Goal: Information Seeking & Learning: Learn about a topic

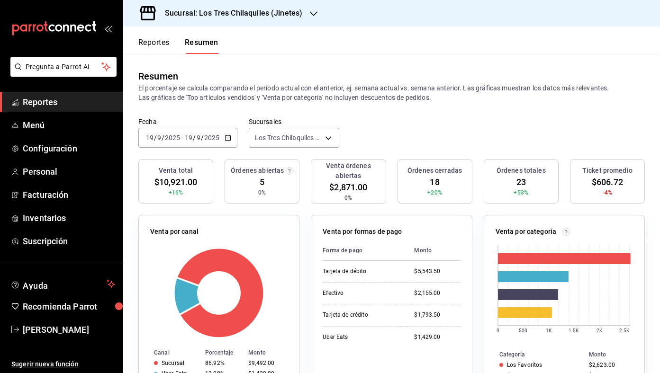
click at [154, 42] on button "Reportes" at bounding box center [153, 46] width 31 height 16
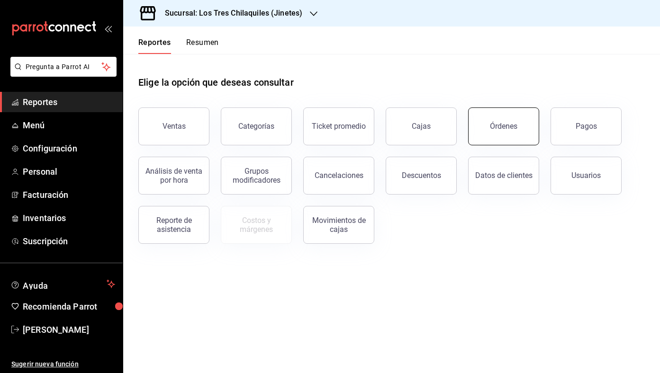
click at [518, 119] on button "Órdenes" at bounding box center [503, 127] width 71 height 38
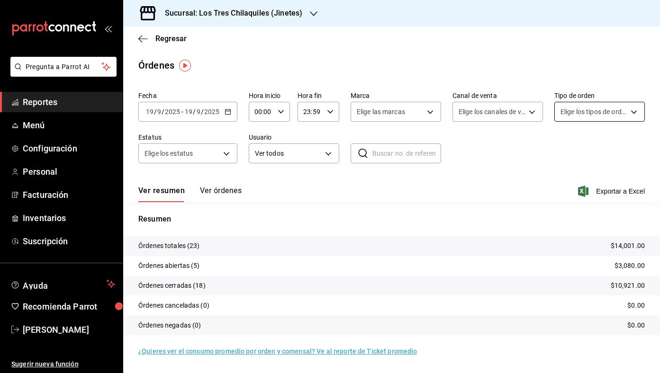
click at [614, 114] on body "Pregunta a Parrot AI Reportes Menú Configuración Personal Facturación Inventari…" at bounding box center [330, 186] width 660 height 373
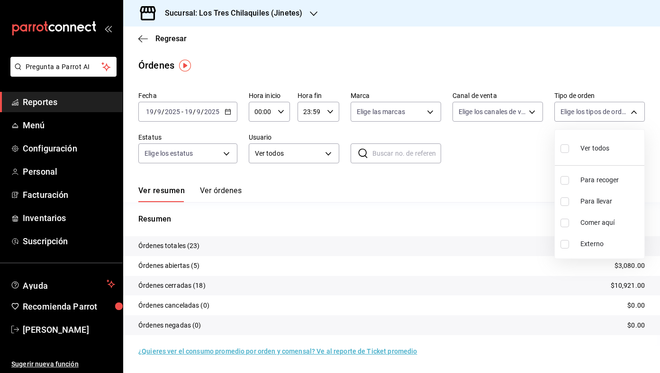
click at [593, 216] on li "Comer aquí" at bounding box center [600, 222] width 90 height 21
type input "56f71dbc-c776-499c-b0d1-bf469380f4b3"
checkbox input "true"
click at [527, 185] on div at bounding box center [330, 186] width 660 height 373
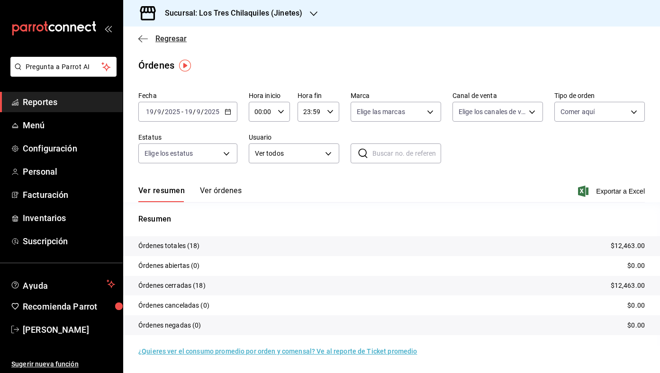
click at [160, 38] on span "Regresar" at bounding box center [170, 38] width 31 height 9
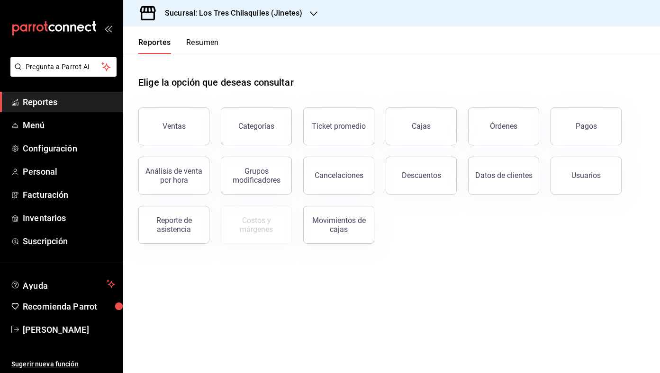
click at [352, 203] on div "Movimientos de cajas" at bounding box center [333, 219] width 82 height 49
click at [348, 215] on button "Movimientos de cajas" at bounding box center [338, 225] width 71 height 38
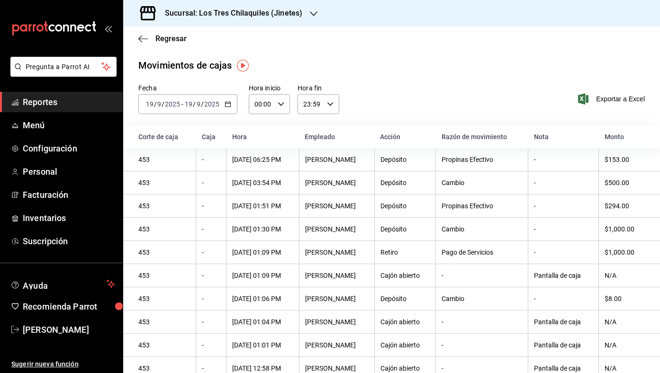
click at [189, 39] on div "Regresar" at bounding box center [391, 39] width 537 height 24
click at [173, 39] on span "Regresar" at bounding box center [170, 38] width 31 height 9
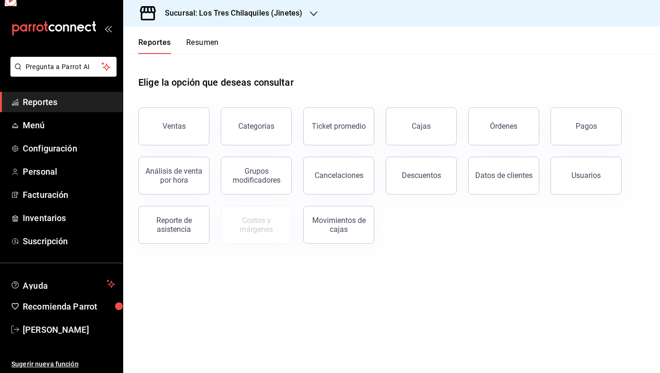
click at [194, 40] on button "Resumen" at bounding box center [202, 46] width 33 height 16
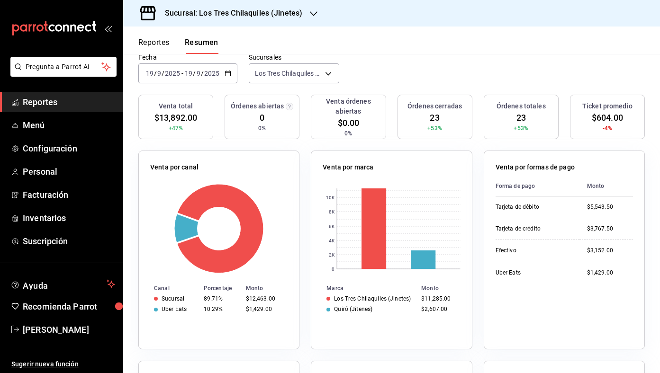
scroll to position [55, 0]
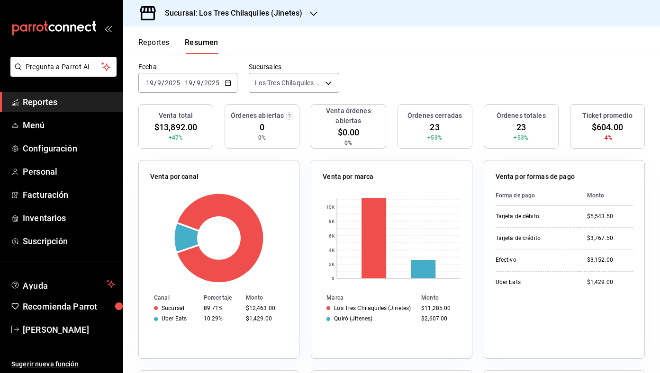
click at [225, 77] on div "[DATE] [DATE] - [DATE] [DATE]" at bounding box center [187, 83] width 99 height 20
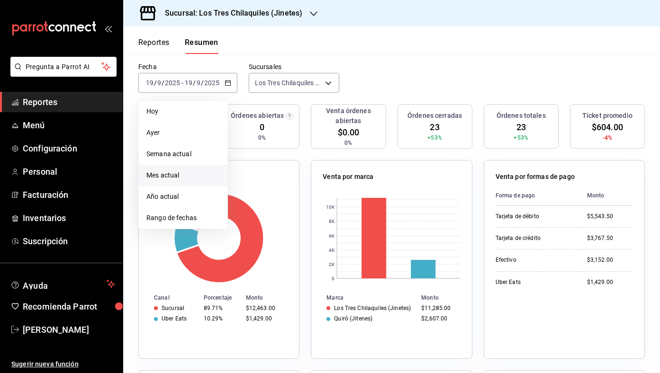
click at [189, 170] on li "Mes actual" at bounding box center [183, 175] width 89 height 21
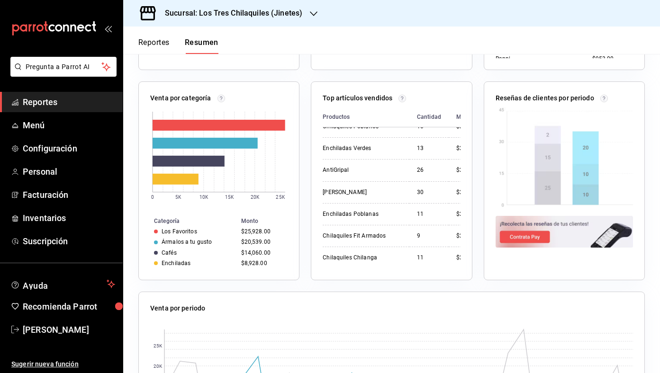
scroll to position [103, 0]
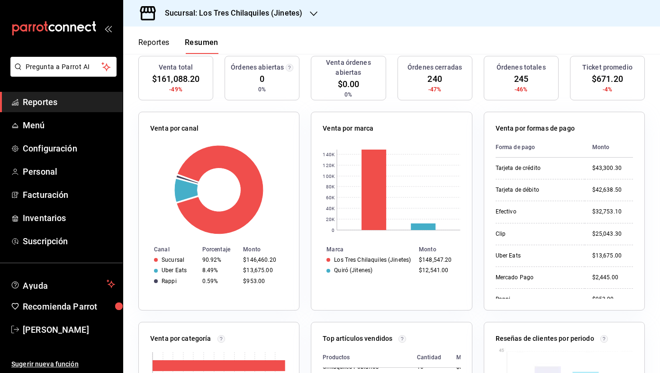
click at [153, 40] on button "Reportes" at bounding box center [153, 46] width 31 height 16
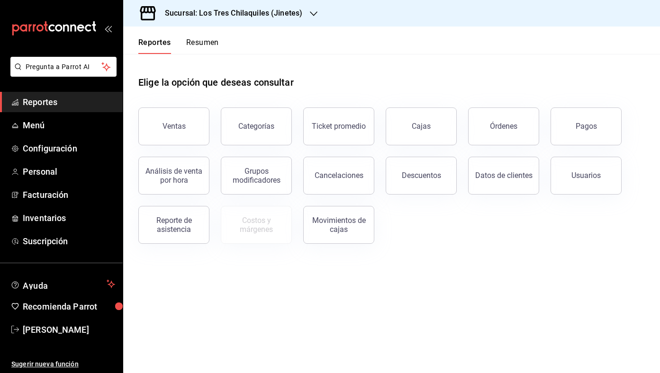
click at [214, 45] on button "Resumen" at bounding box center [202, 46] width 33 height 16
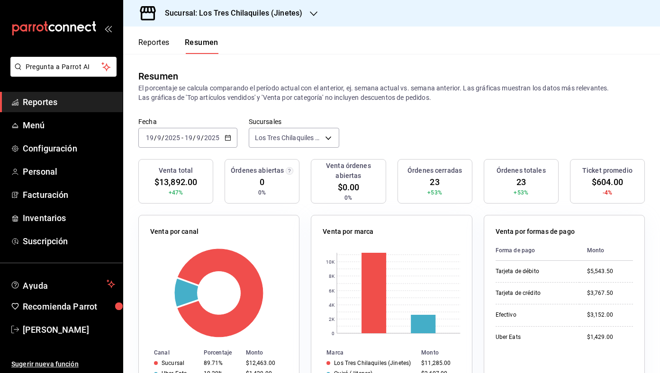
click at [150, 52] on button "Reportes" at bounding box center [153, 46] width 31 height 16
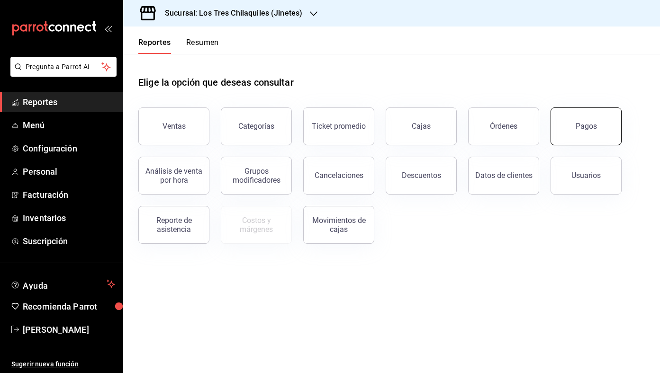
click at [602, 138] on button "Pagos" at bounding box center [585, 127] width 71 height 38
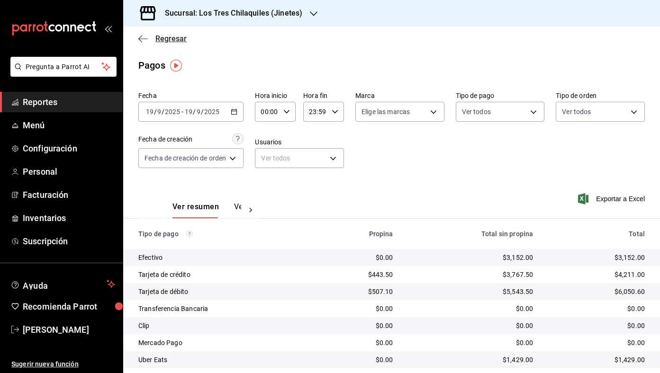
click at [163, 40] on span "Regresar" at bounding box center [170, 38] width 31 height 9
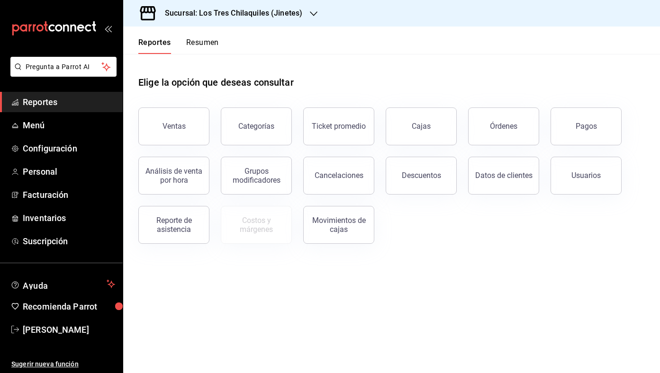
click at [211, 44] on button "Resumen" at bounding box center [202, 46] width 33 height 16
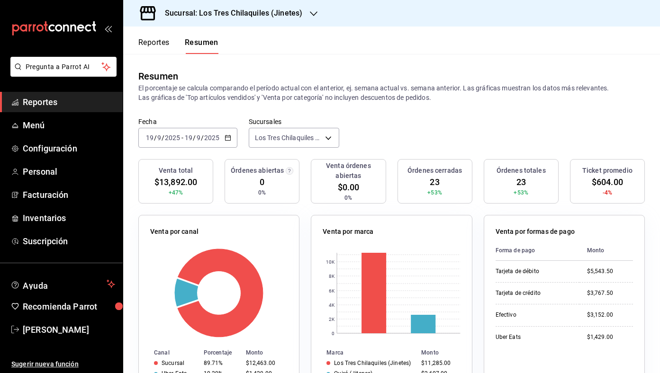
click at [236, 139] on div "[DATE] [DATE] - [DATE] [DATE]" at bounding box center [187, 138] width 99 height 20
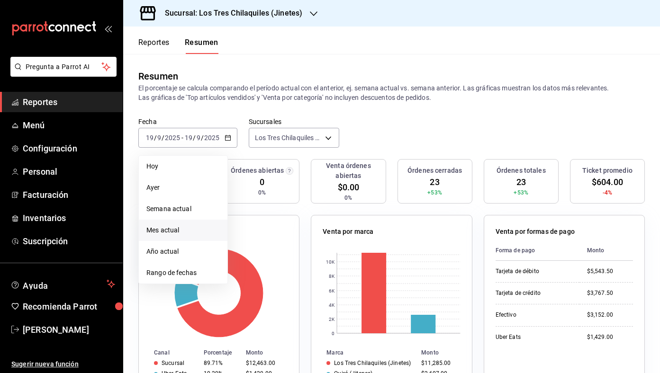
click at [207, 225] on span "Mes actual" at bounding box center [182, 230] width 73 height 10
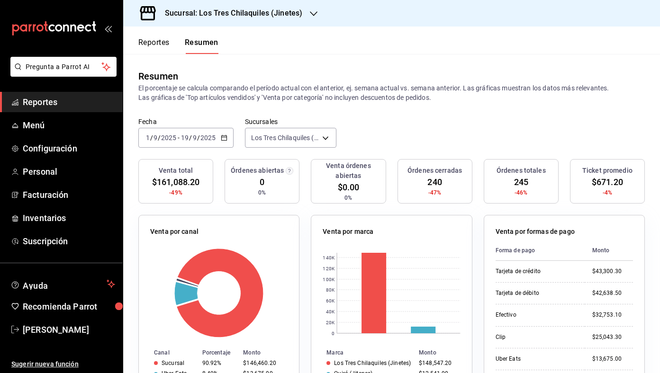
click at [164, 33] on div "Reportes Resumen" at bounding box center [170, 40] width 95 height 27
click at [154, 41] on button "Reportes" at bounding box center [153, 46] width 31 height 16
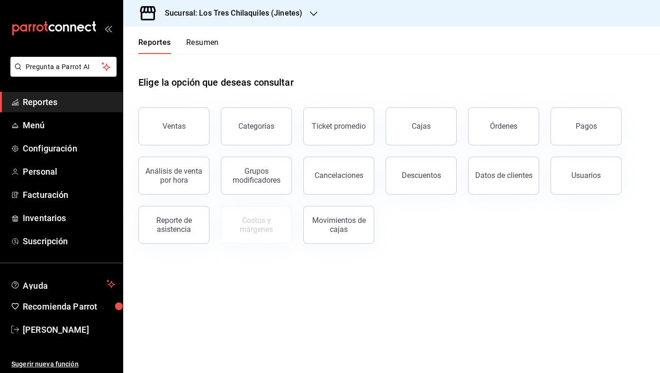
click at [209, 47] on button "Resumen" at bounding box center [202, 46] width 33 height 16
